Goal: Book appointment/travel/reservation

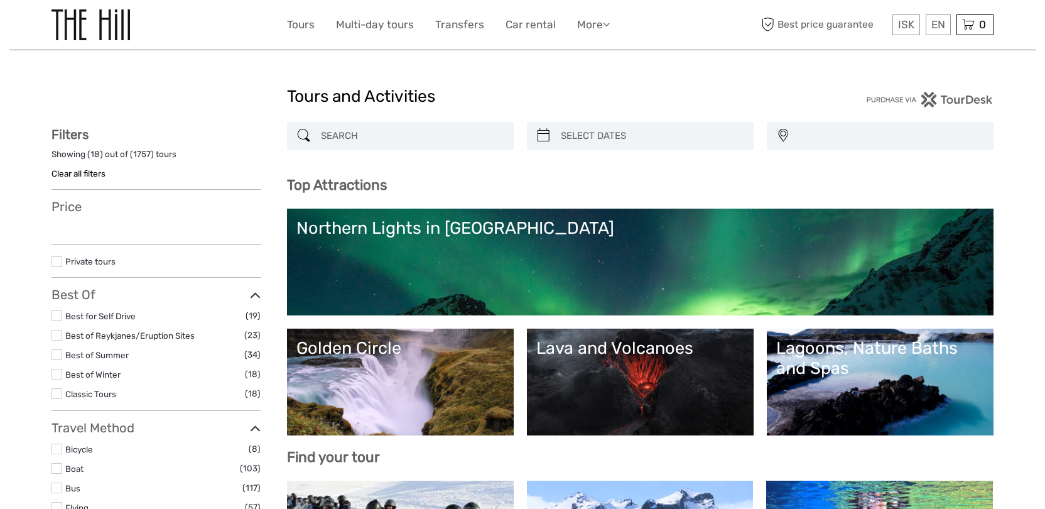
select select
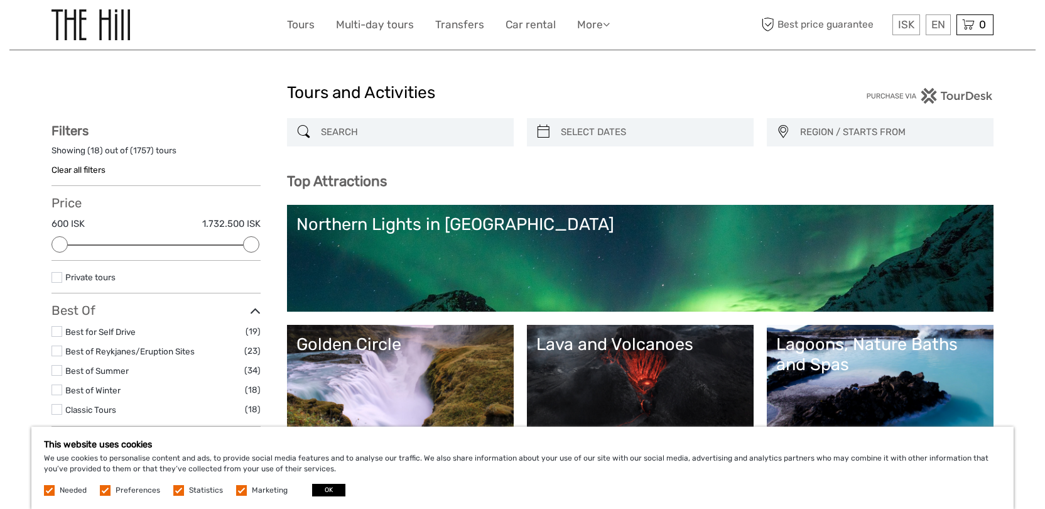
scroll to position [4, 0]
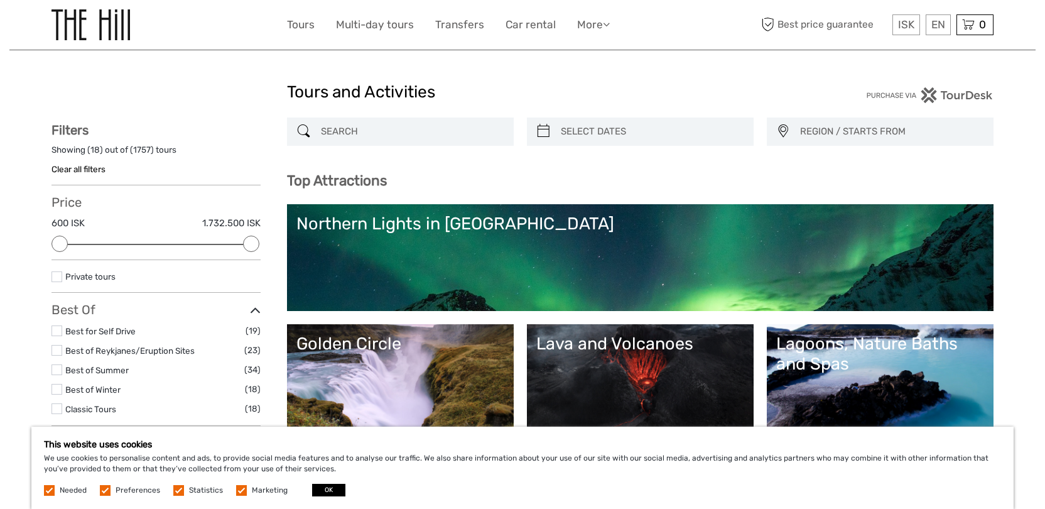
click at [352, 131] on input "search" at bounding box center [411, 132] width 191 height 22
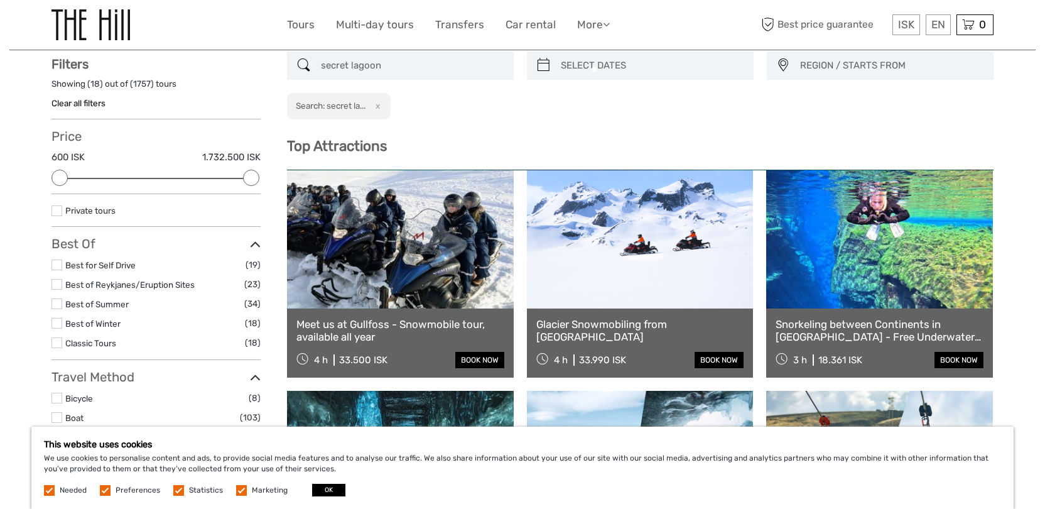
scroll to position [71, 0]
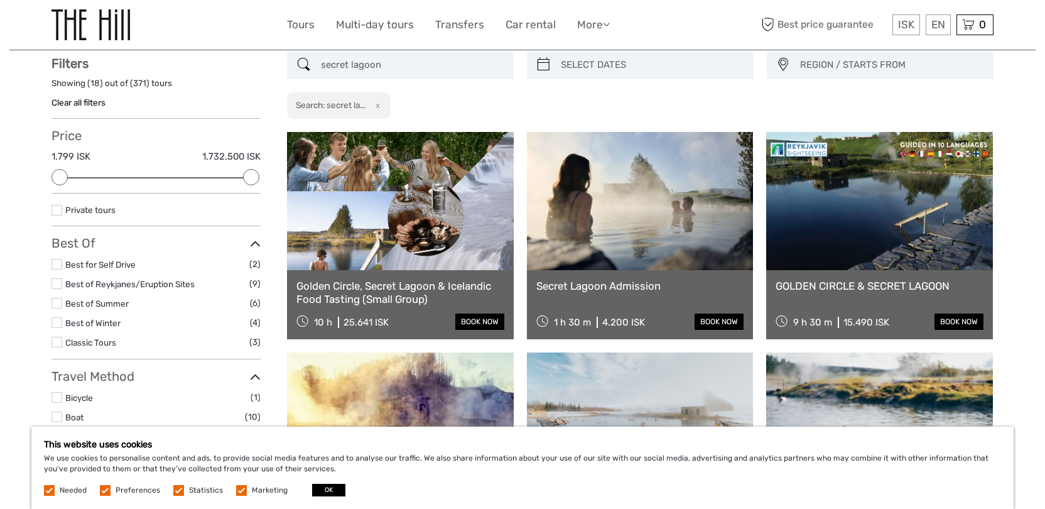
type input "secret lagoon"
click at [600, 212] on link at bounding box center [640, 201] width 227 height 138
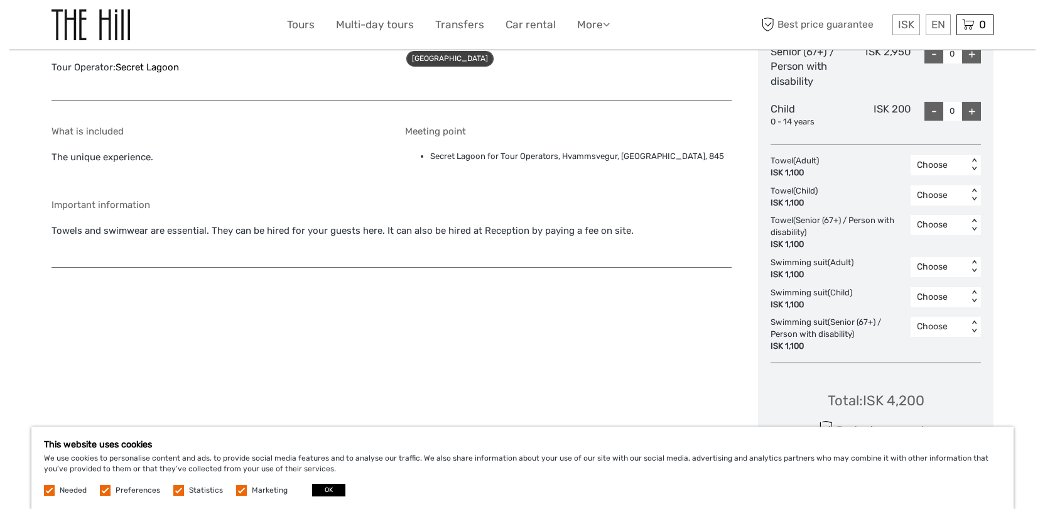
scroll to position [50, 0]
